Goal: Task Accomplishment & Management: Use online tool/utility

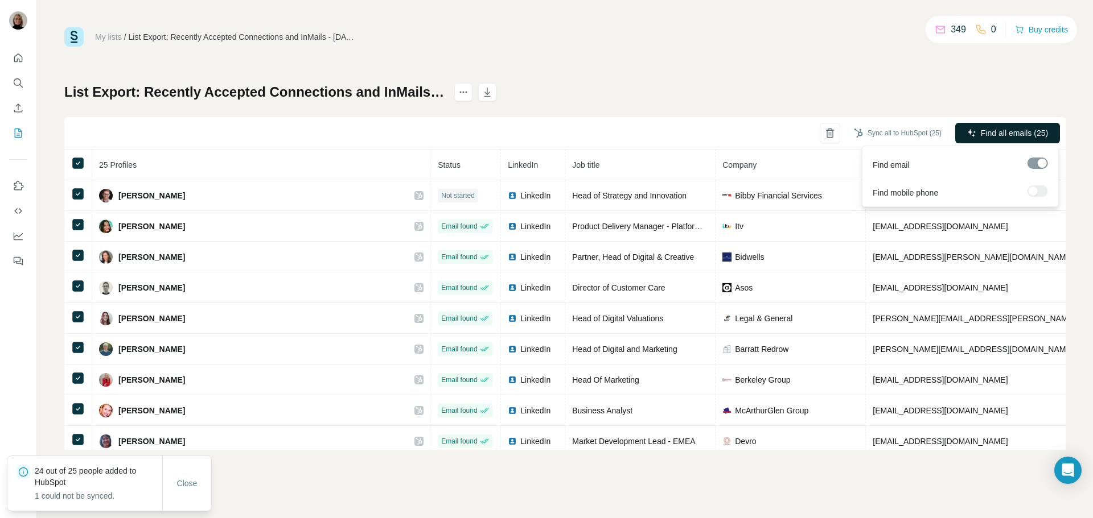
click at [981, 135] on span "Find all emails (25)" at bounding box center [1014, 132] width 67 height 11
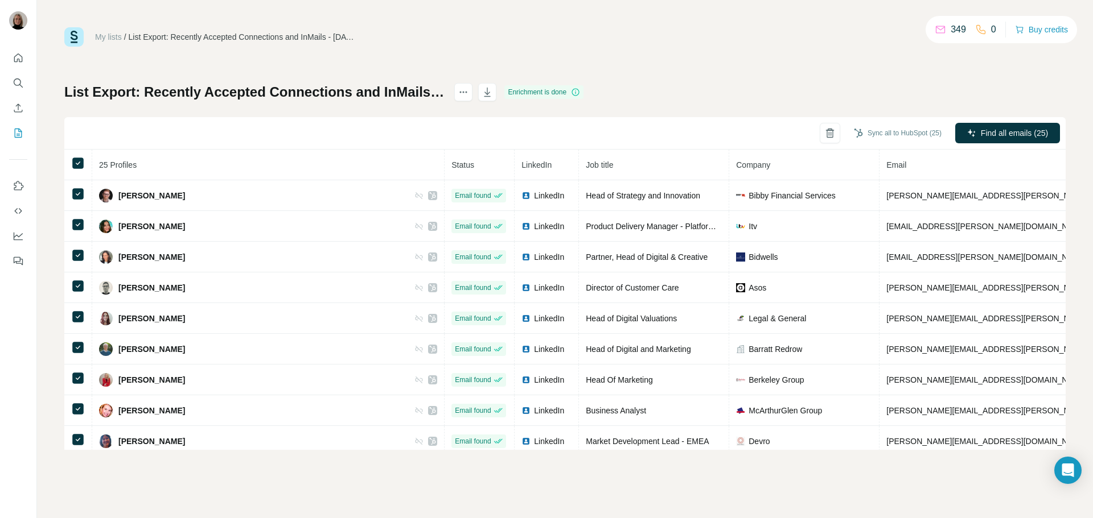
click at [940, 100] on div "List Export: Recently Accepted Connections and InMails - 21/08/2025 15:14 Enric…" at bounding box center [564, 266] width 1001 height 367
click at [880, 133] on button "Sync all to HubSpot (25)" at bounding box center [898, 133] width 104 height 17
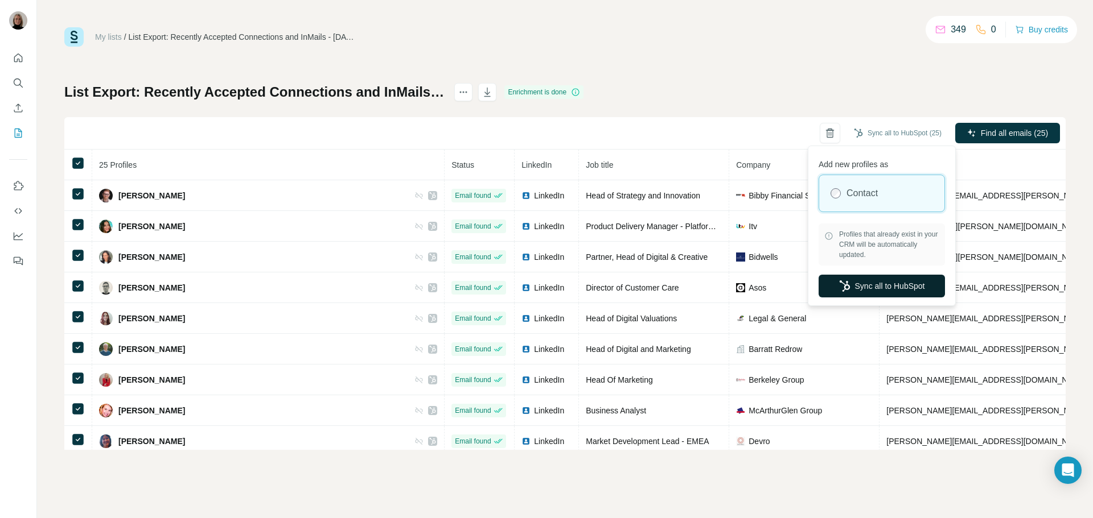
click at [863, 292] on button "Sync all to HubSpot" at bounding box center [881, 286] width 126 height 23
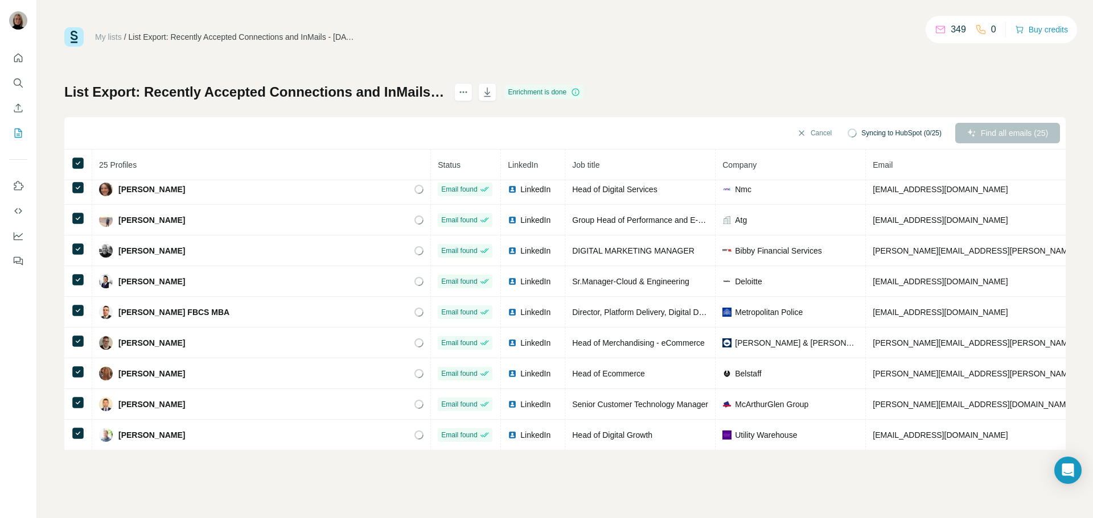
scroll to position [504, 0]
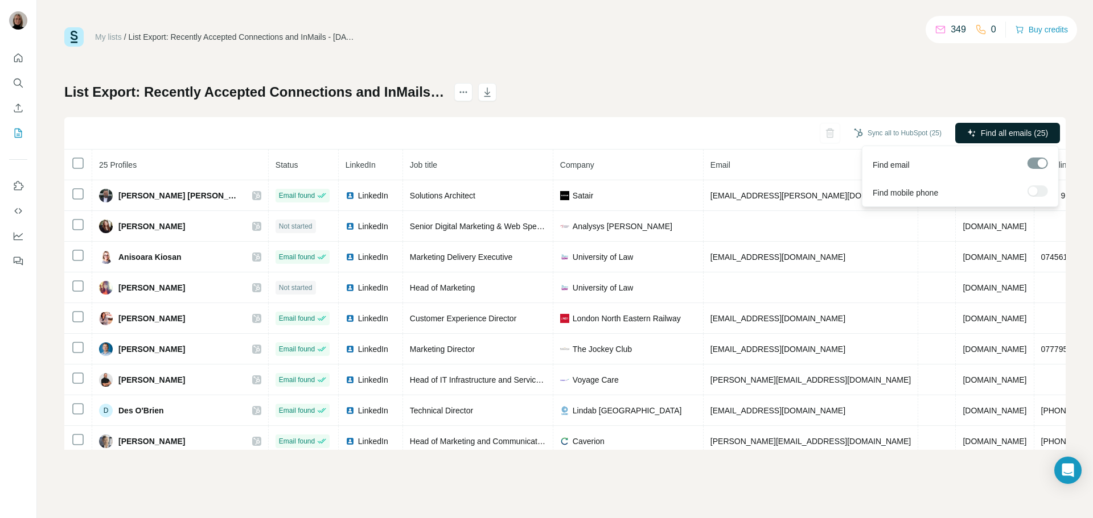
click at [1005, 129] on span "Find all emails (25)" at bounding box center [1014, 132] width 67 height 11
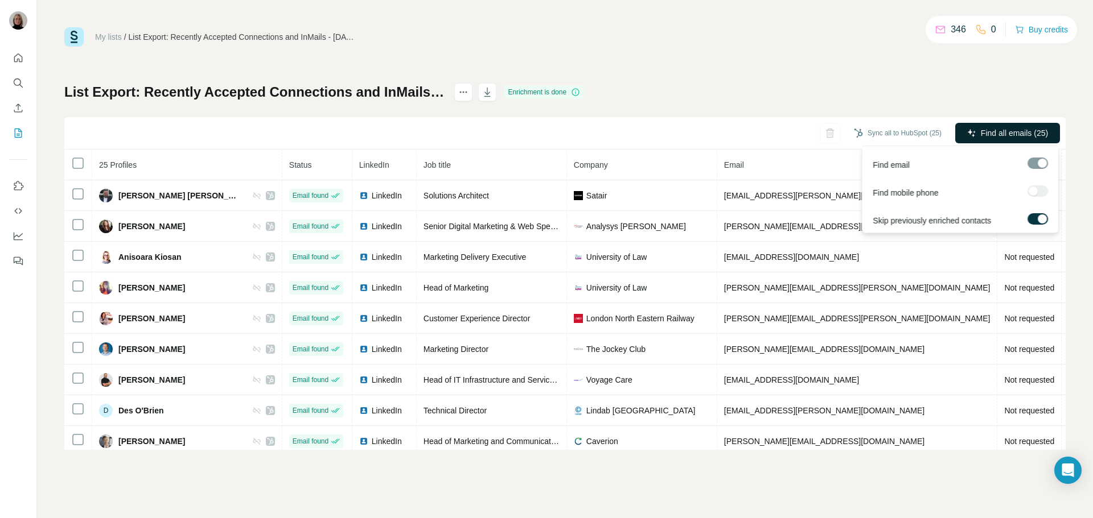
click at [992, 130] on span "Find all emails (25)" at bounding box center [1014, 132] width 67 height 11
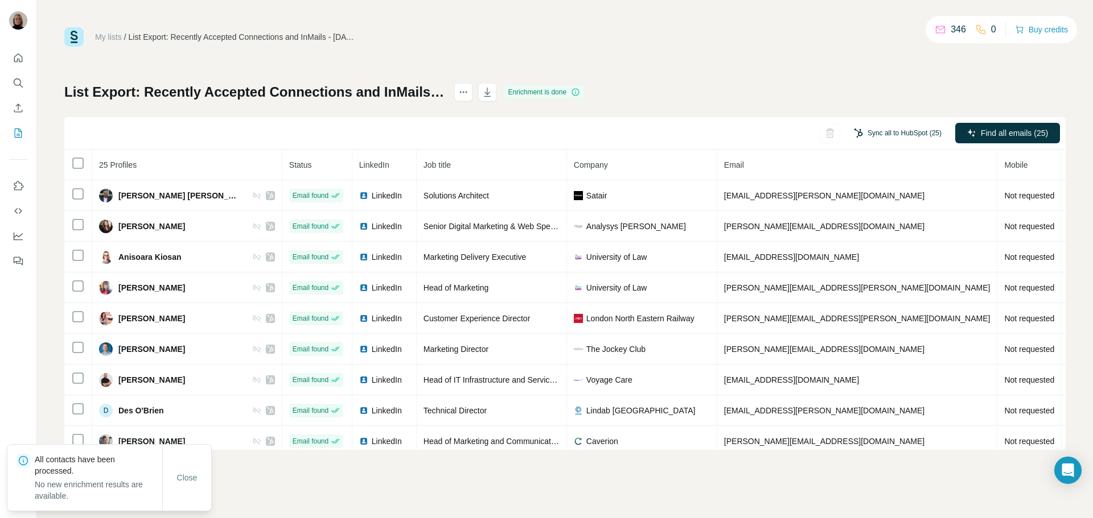
click at [922, 140] on button "Sync all to HubSpot (25)" at bounding box center [898, 133] width 104 height 17
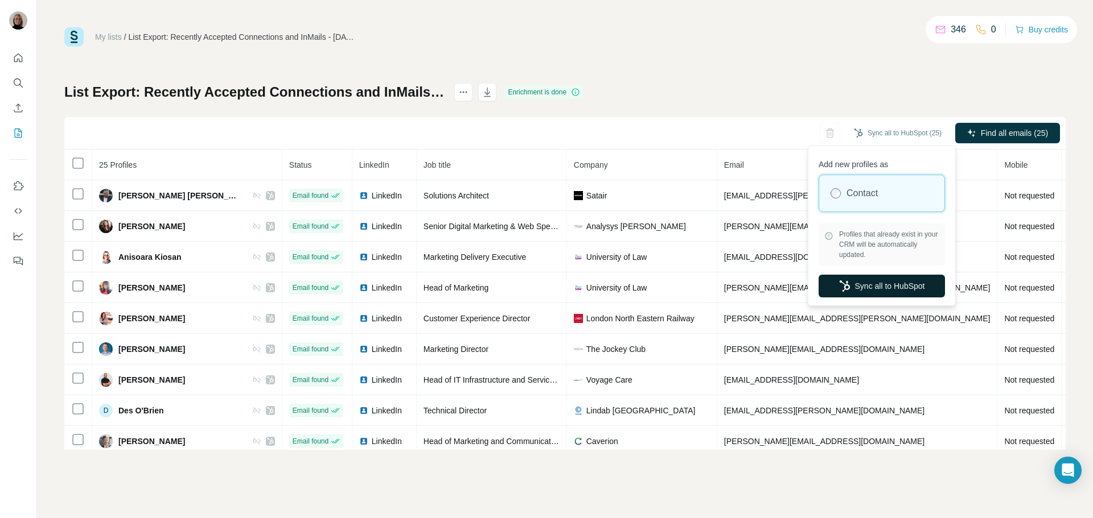
click at [884, 289] on button "Sync all to HubSpot" at bounding box center [881, 286] width 126 height 23
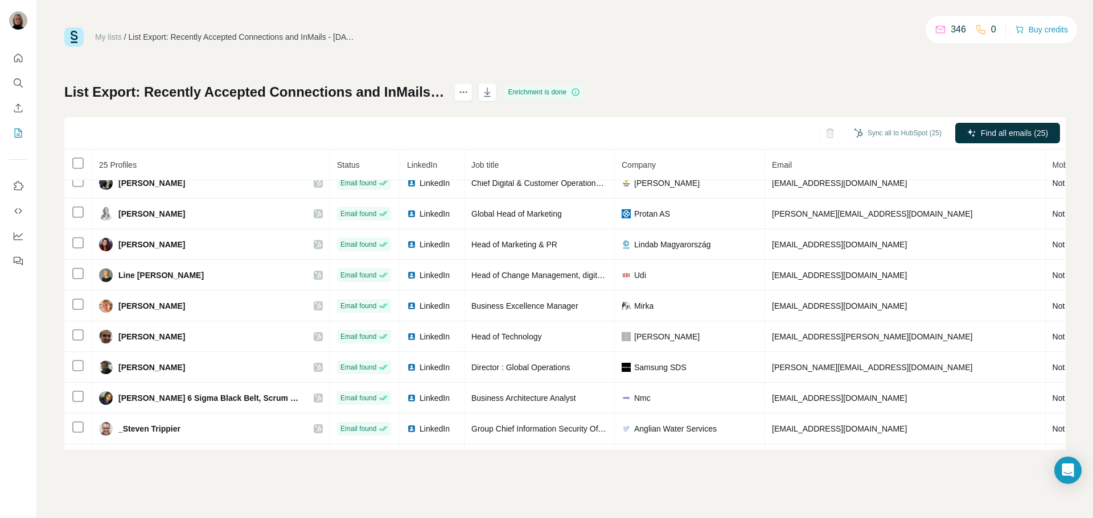
scroll to position [504, 0]
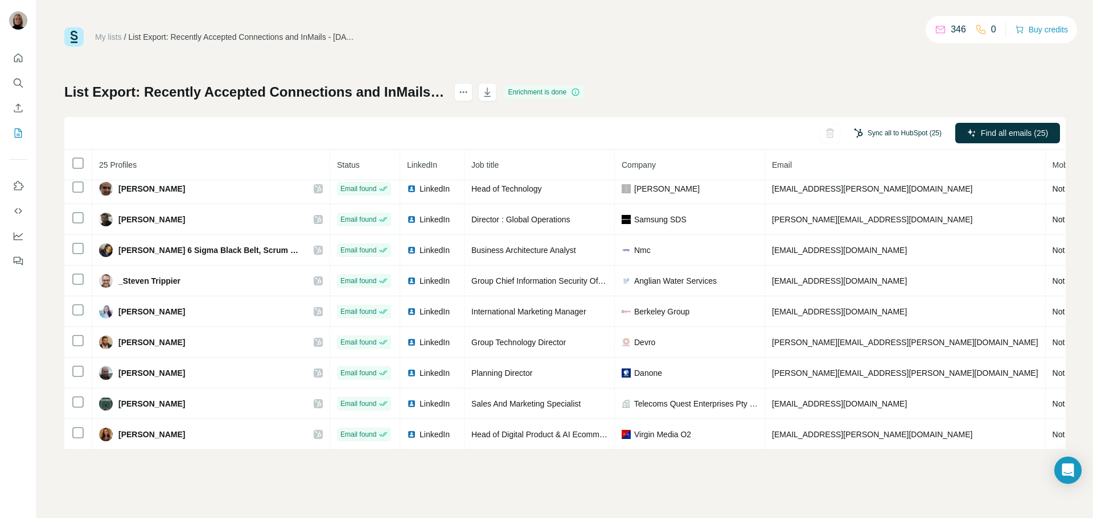
click at [908, 135] on button "Sync all to HubSpot (25)" at bounding box center [898, 133] width 104 height 17
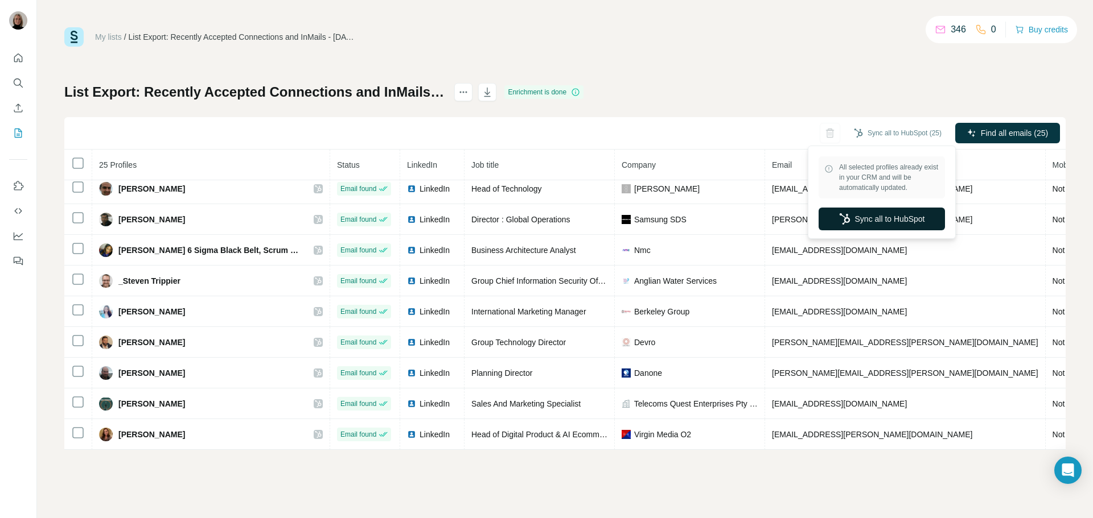
click at [909, 217] on button "Sync all to HubSpot" at bounding box center [881, 219] width 126 height 23
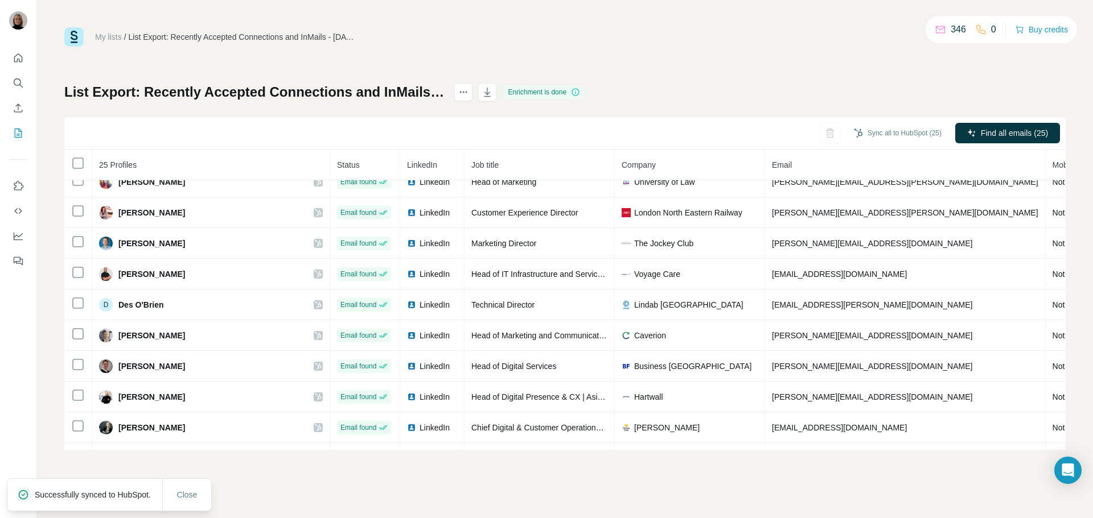
scroll to position [0, 0]
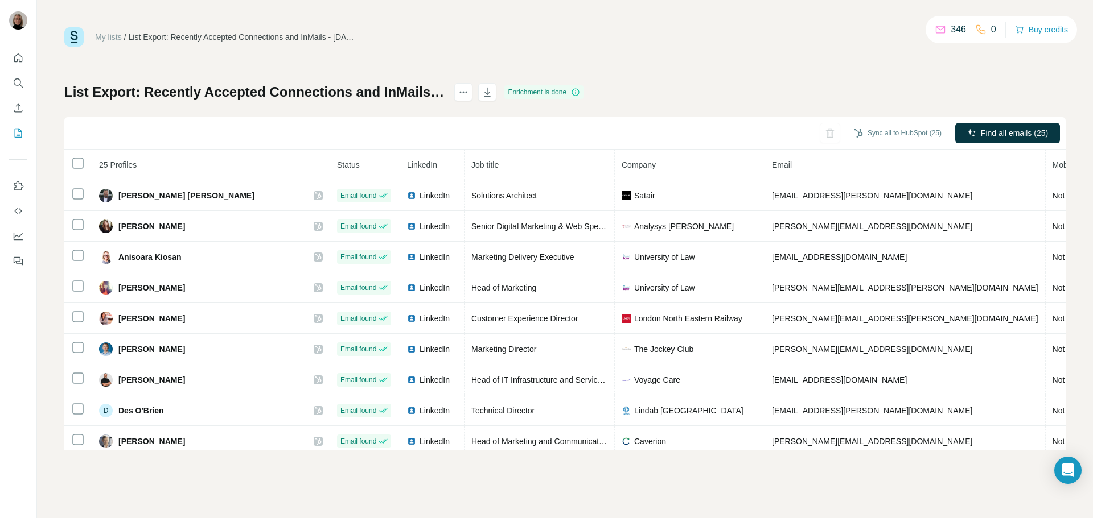
click at [877, 143] on div "Sync all to HubSpot (25)" at bounding box center [898, 133] width 104 height 20
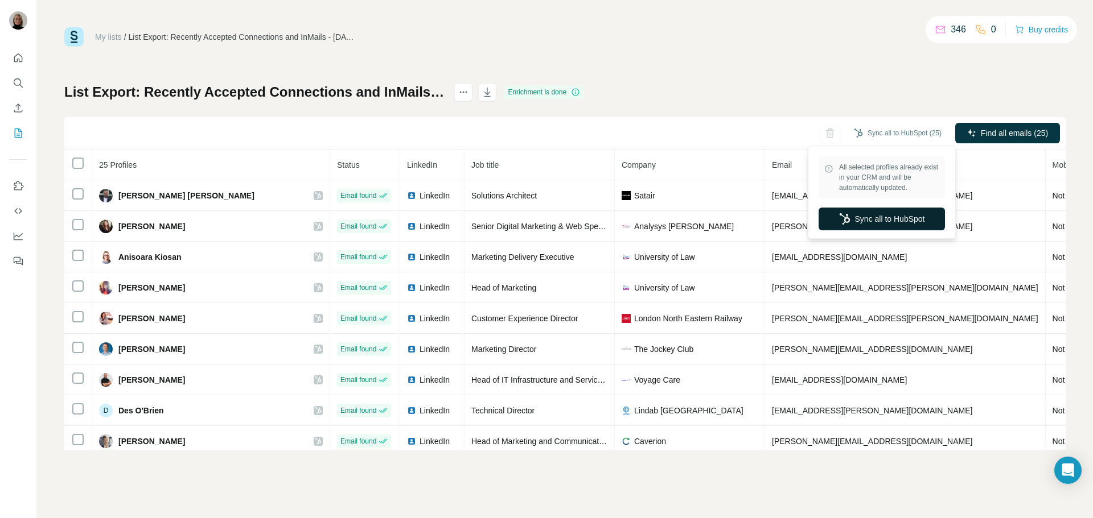
click at [879, 218] on button "Sync all to HubSpot" at bounding box center [881, 219] width 126 height 23
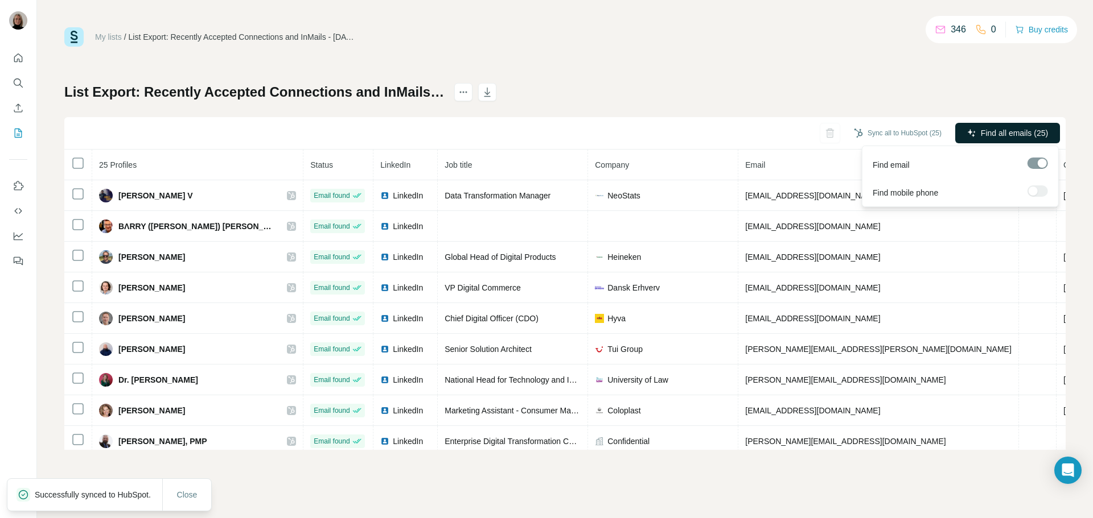
click at [1033, 136] on span "Find all emails (25)" at bounding box center [1014, 132] width 67 height 11
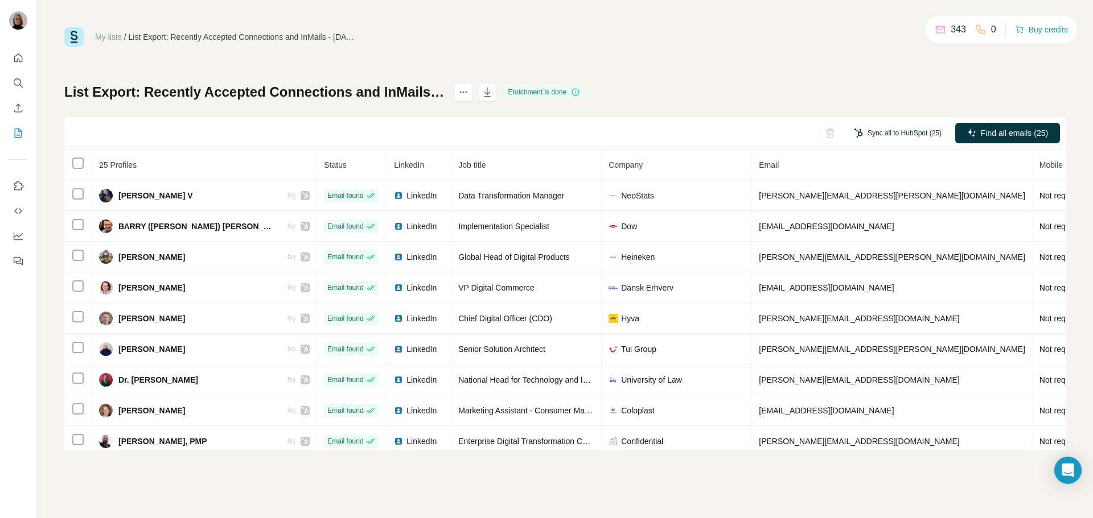
click at [900, 131] on button "Sync all to HubSpot (25)" at bounding box center [898, 133] width 104 height 17
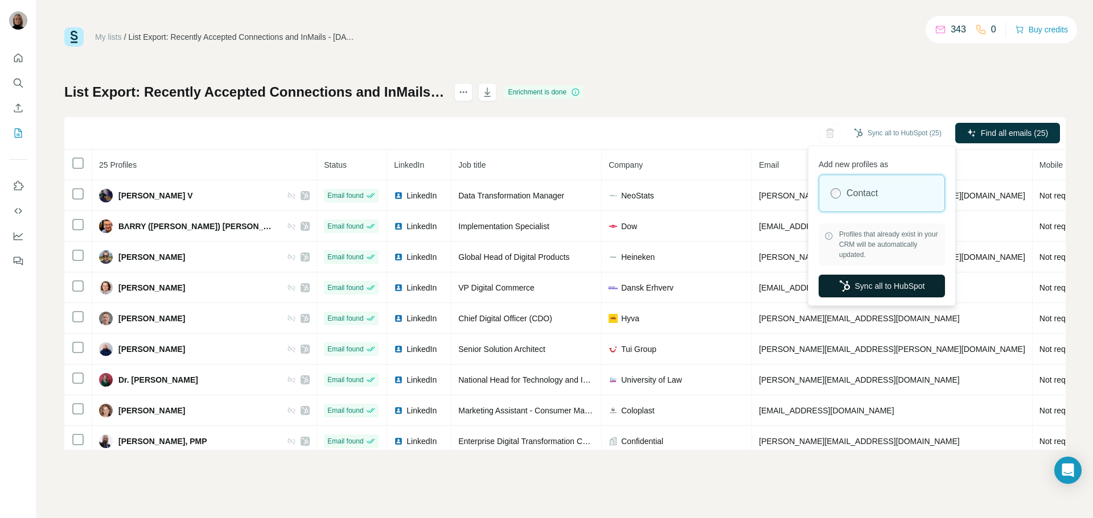
click at [884, 286] on button "Sync all to HubSpot" at bounding box center [881, 286] width 126 height 23
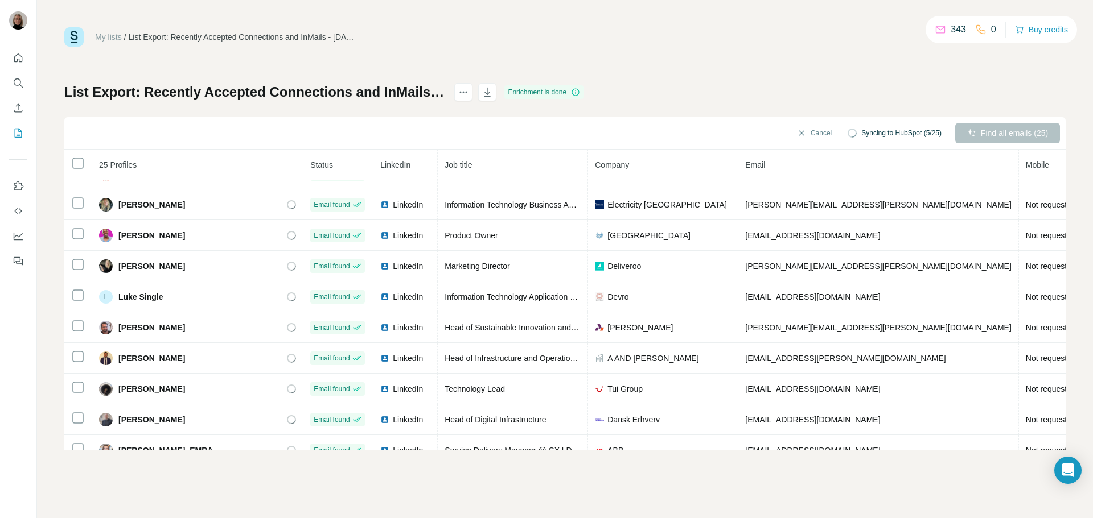
scroll to position [351, 0]
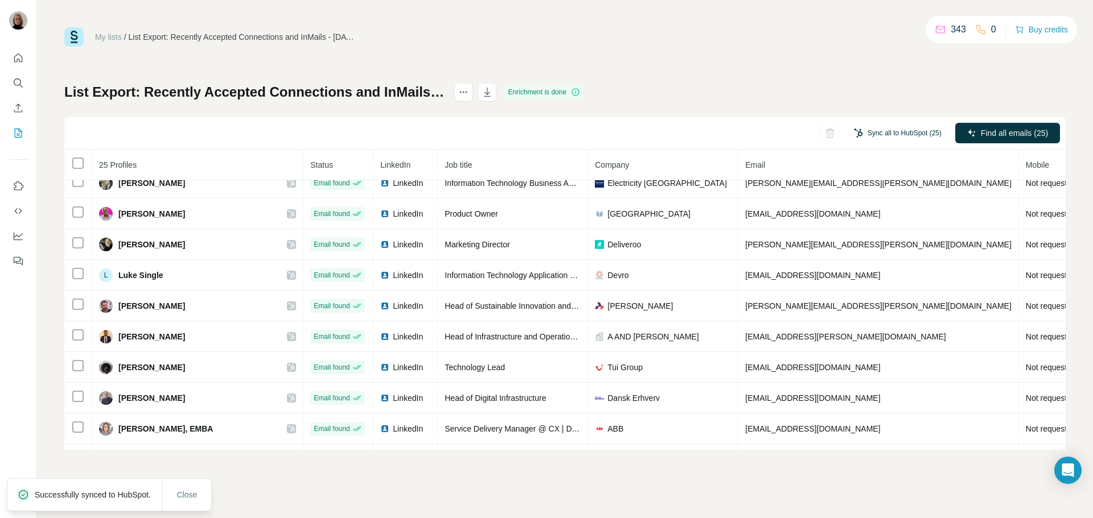
click at [897, 130] on button "Sync all to HubSpot (25)" at bounding box center [898, 133] width 104 height 17
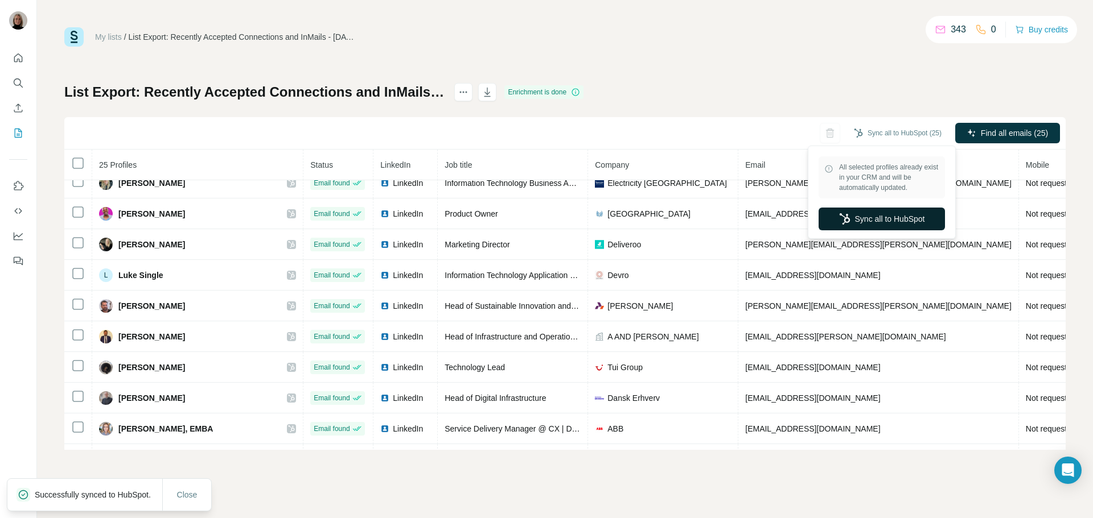
click at [883, 224] on button "Sync all to HubSpot" at bounding box center [881, 219] width 126 height 23
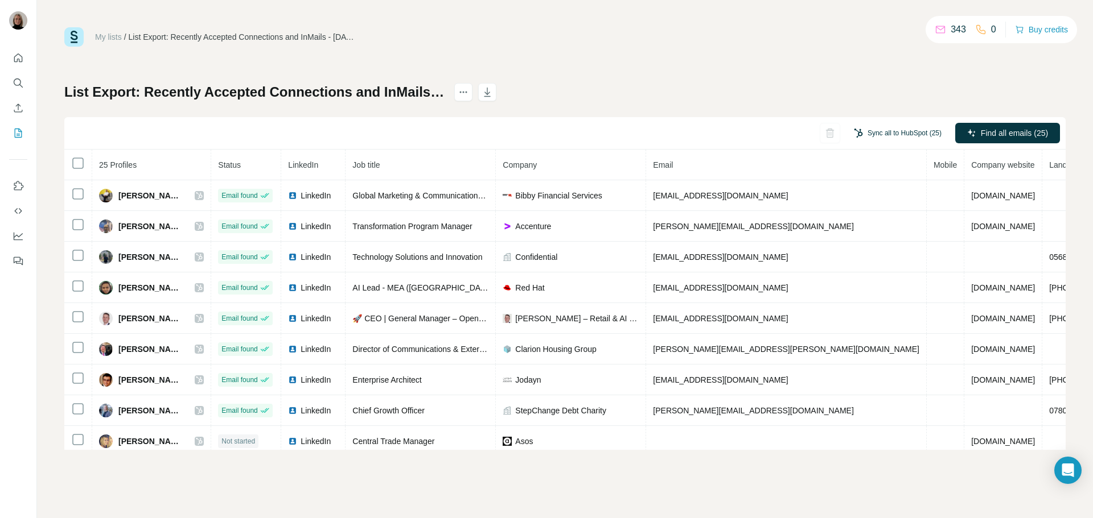
click at [879, 134] on button "Sync all to HubSpot (25)" at bounding box center [898, 133] width 104 height 17
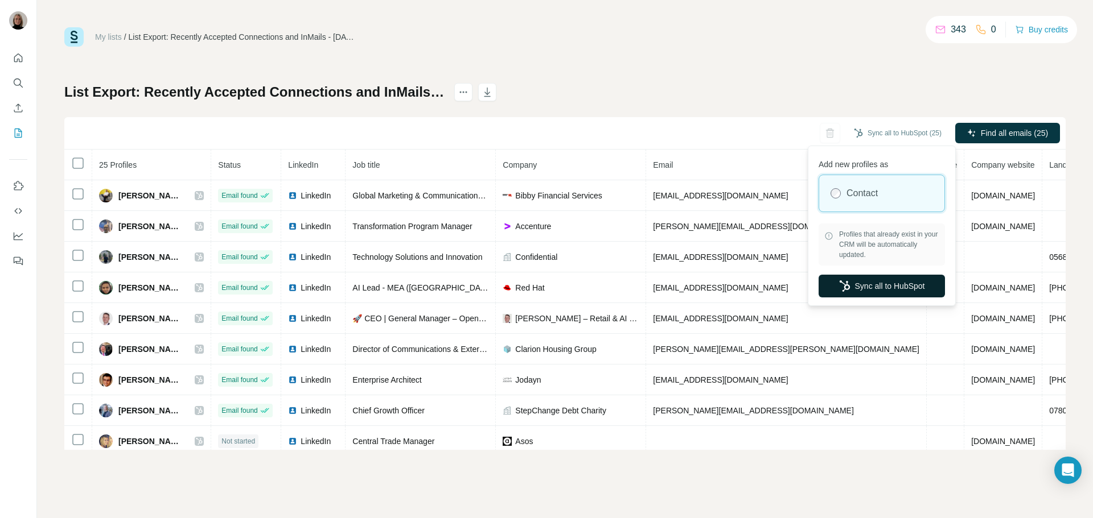
click at [889, 289] on button "Sync all to HubSpot" at bounding box center [881, 286] width 126 height 23
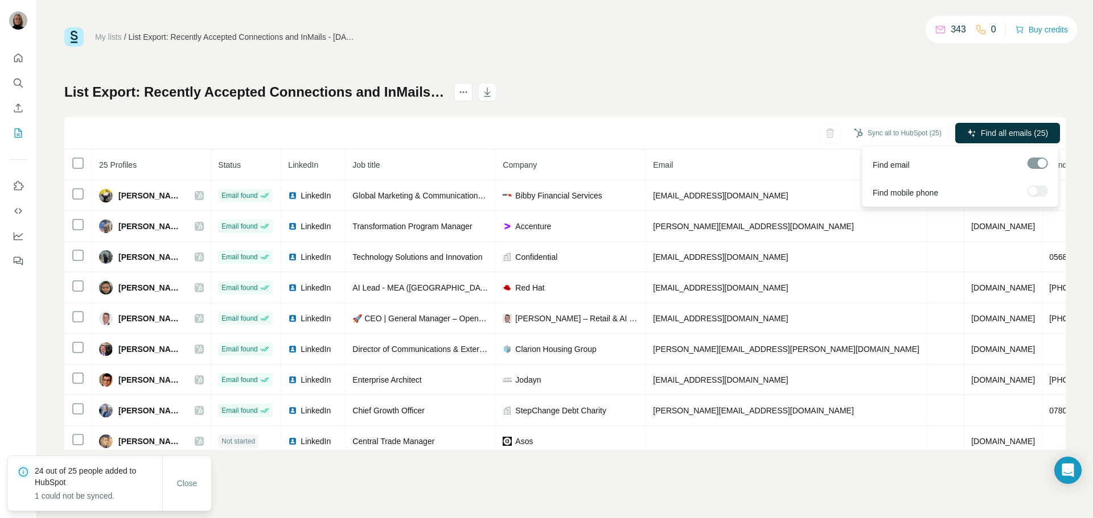
click at [1012, 137] on span "Find all emails (25)" at bounding box center [1014, 132] width 67 height 11
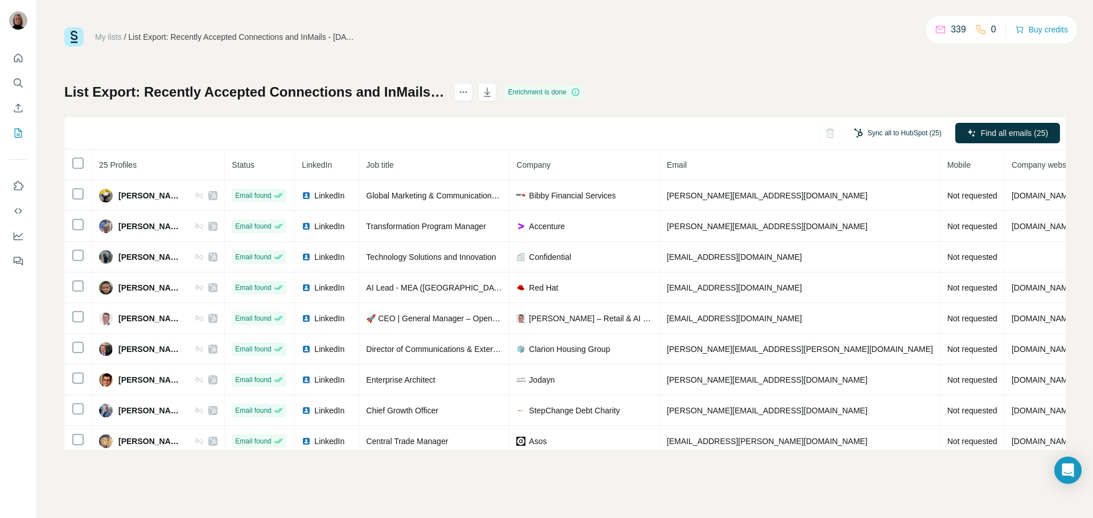
click at [922, 134] on button "Sync all to HubSpot (25)" at bounding box center [898, 133] width 104 height 17
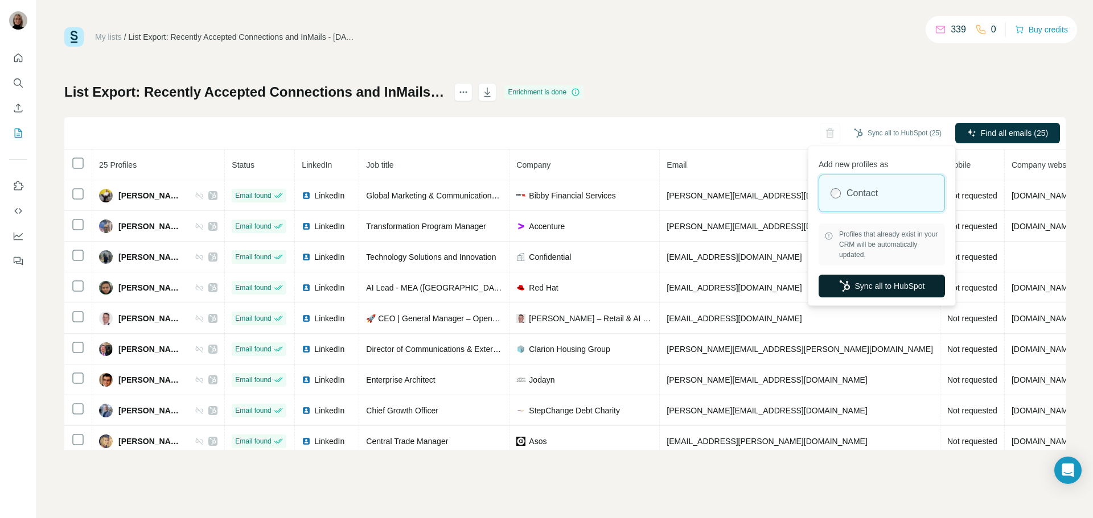
click at [885, 291] on button "Sync all to HubSpot" at bounding box center [881, 286] width 126 height 23
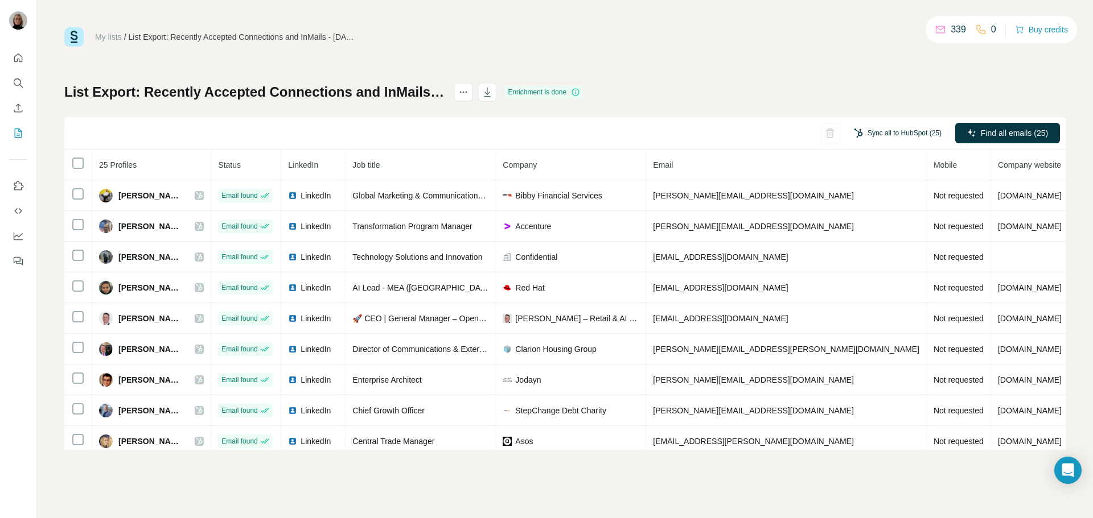
click at [884, 139] on button "Sync all to HubSpot (25)" at bounding box center [898, 133] width 104 height 17
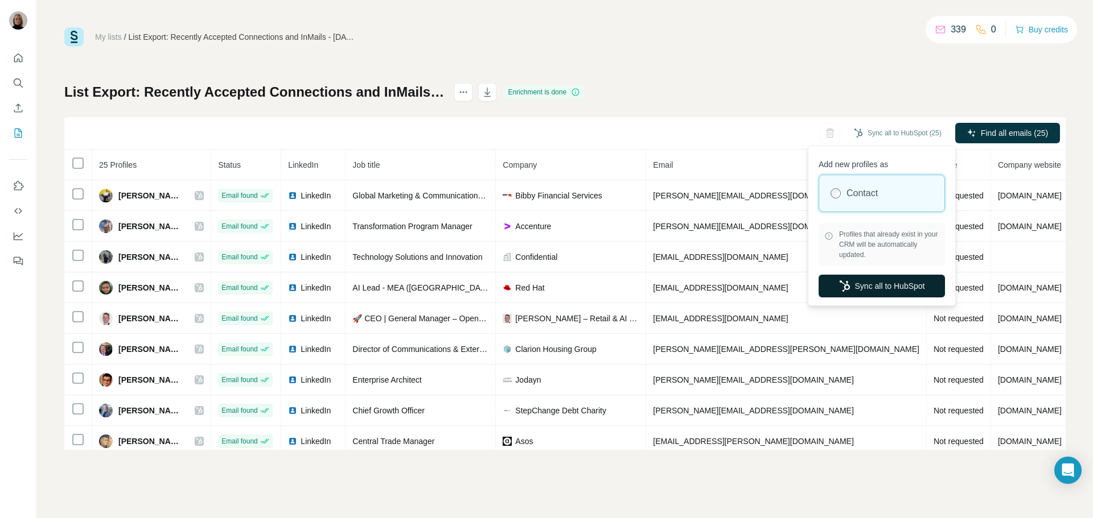
click at [905, 280] on button "Sync all to HubSpot" at bounding box center [881, 286] width 126 height 23
